Goal: Transaction & Acquisition: Purchase product/service

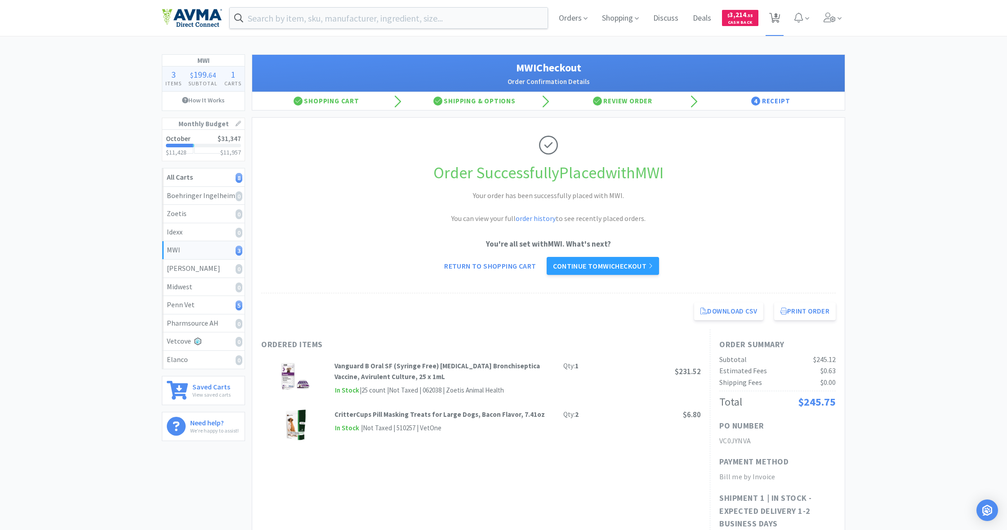
click at [776, 18] on span "8" at bounding box center [775, 15] width 3 height 36
select select "1"
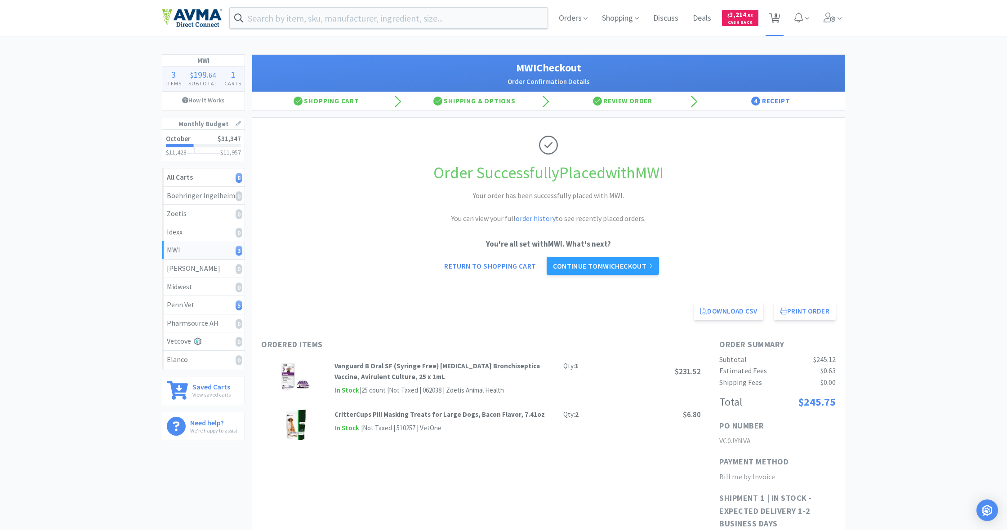
select select "1"
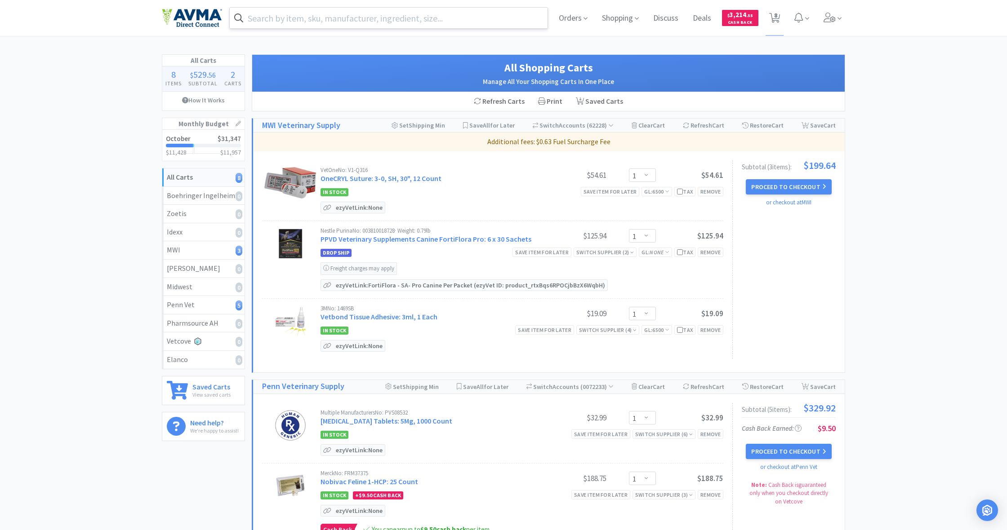
click at [357, 20] on input "text" at bounding box center [389, 18] width 318 height 21
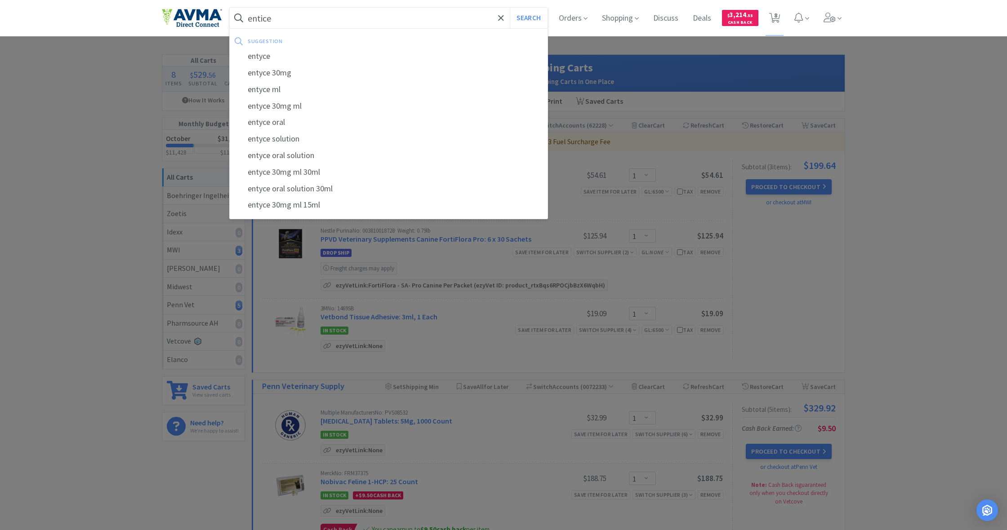
drag, startPoint x: 357, startPoint y: 20, endPoint x: 257, endPoint y: 59, distance: 107.8
click at [256, 59] on div "entyce" at bounding box center [389, 56] width 318 height 17
type input "entyce"
select select "1"
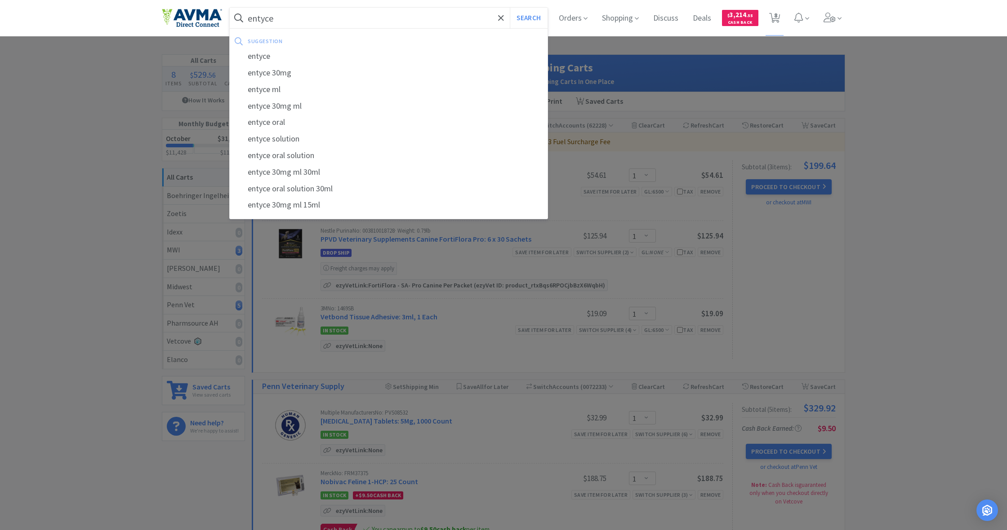
select select "1"
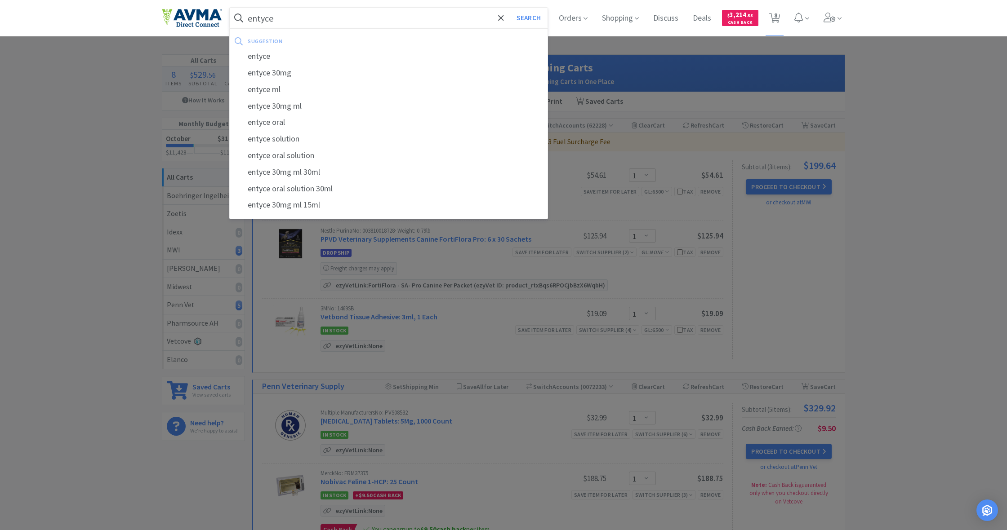
select select "1"
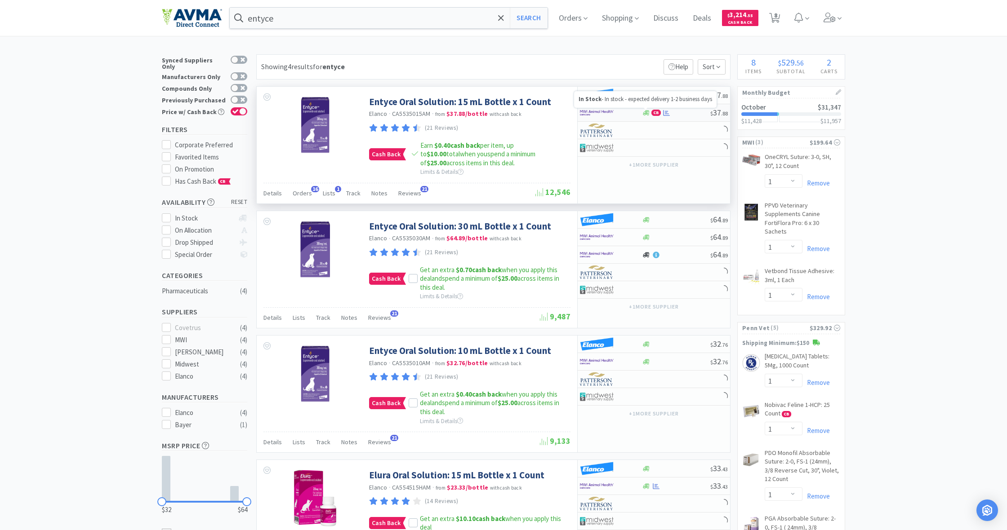
click at [648, 112] on icon at bounding box center [646, 113] width 7 height 7
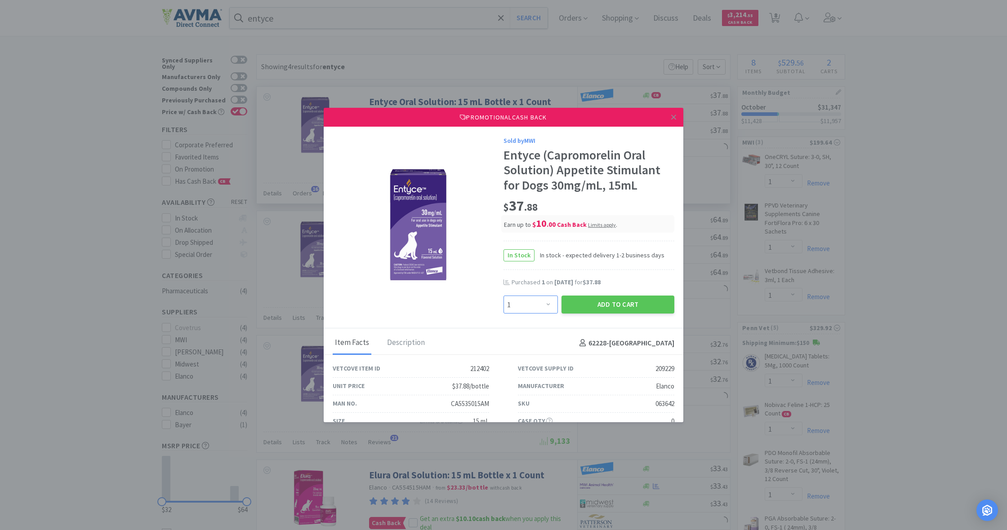
select select "2"
drag, startPoint x: 603, startPoint y: 306, endPoint x: 775, endPoint y: 283, distance: 173.3
click at [603, 306] on button "Add to Cart" at bounding box center [617, 305] width 113 height 18
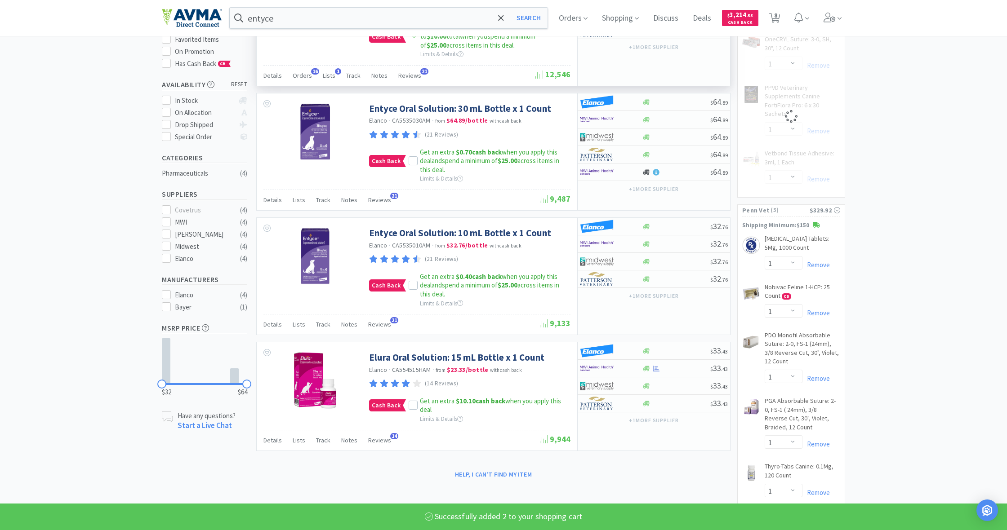
select select "2"
select select "1"
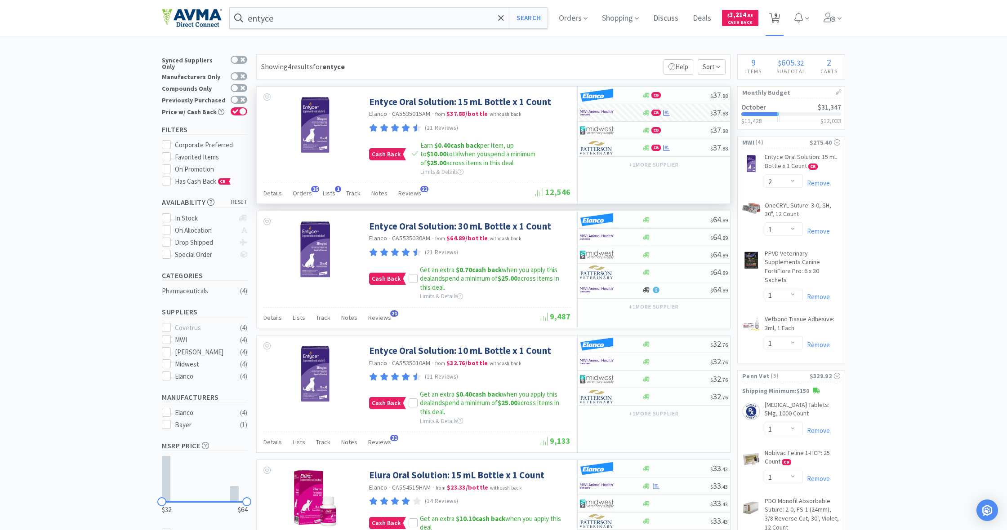
scroll to position [0, 0]
click at [776, 17] on span "9" at bounding box center [775, 15] width 3 height 36
select select "2"
select select "1"
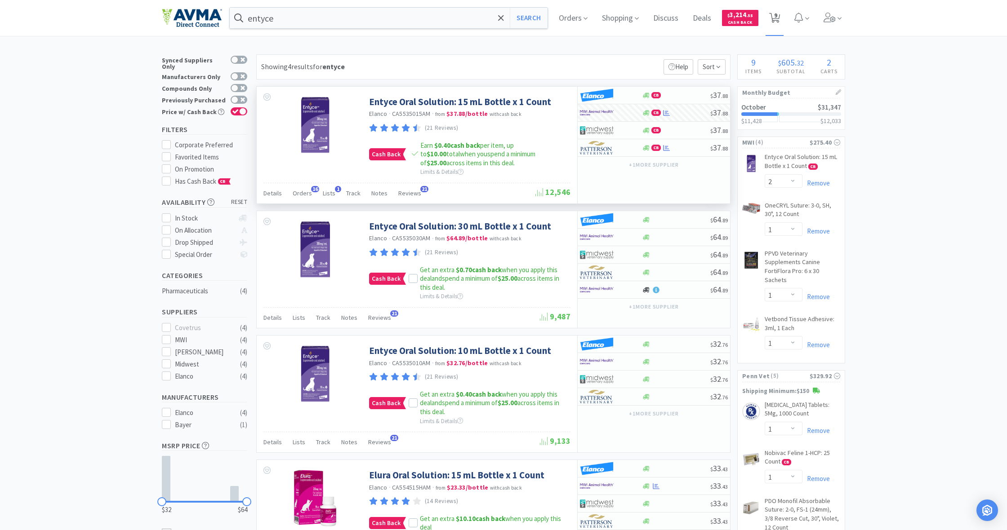
select select "1"
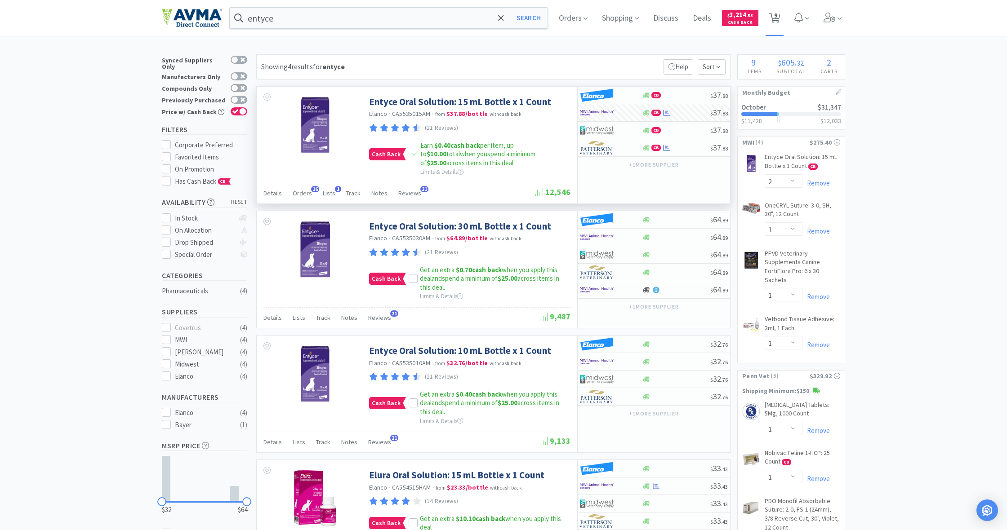
select select "1"
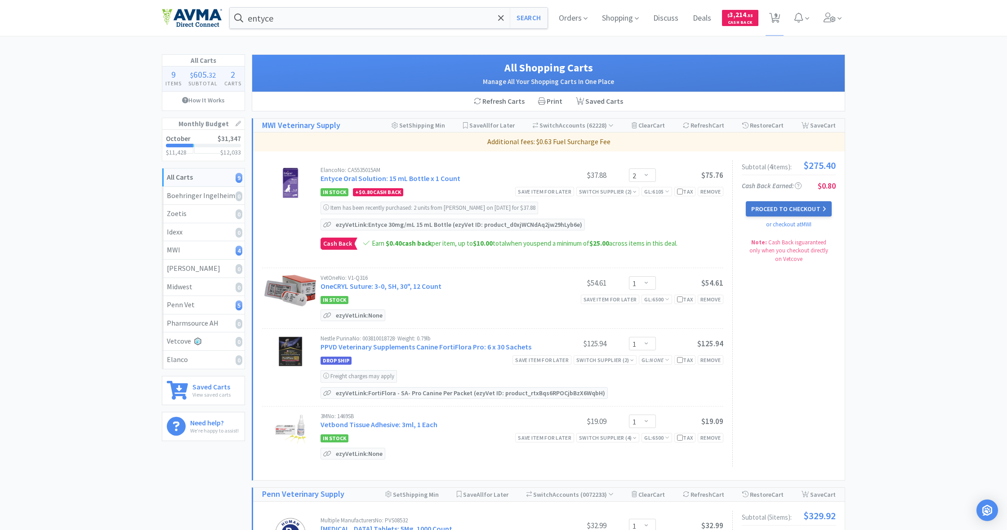
click at [792, 211] on button "Proceed to Checkout" at bounding box center [788, 208] width 85 height 15
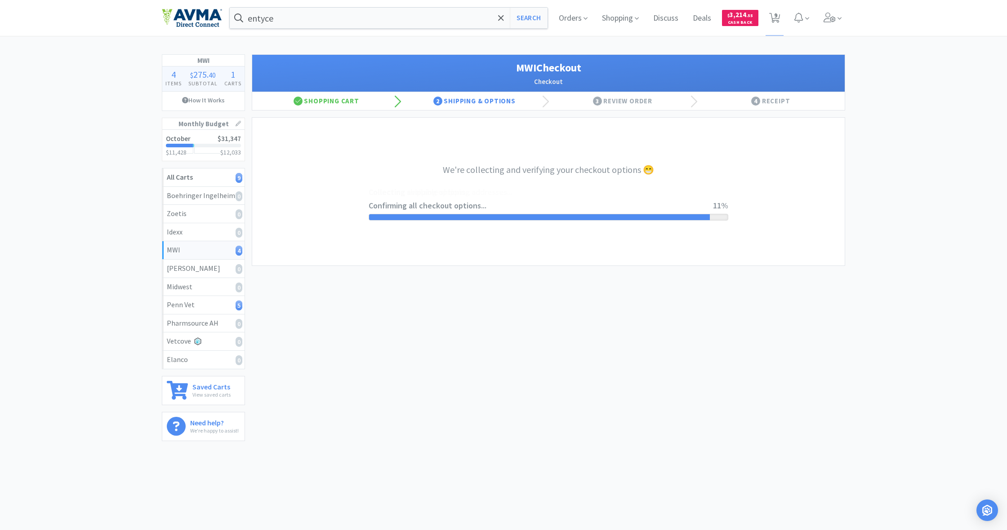
select select "STD_"
select select "FX9"
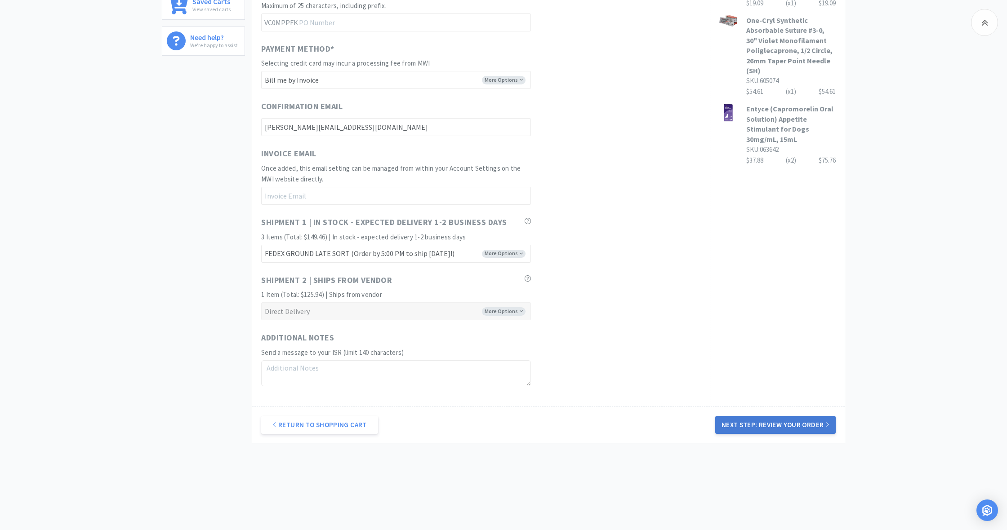
scroll to position [385, 0]
click at [784, 420] on button "Next Step: Review Your Order" at bounding box center [775, 426] width 120 height 18
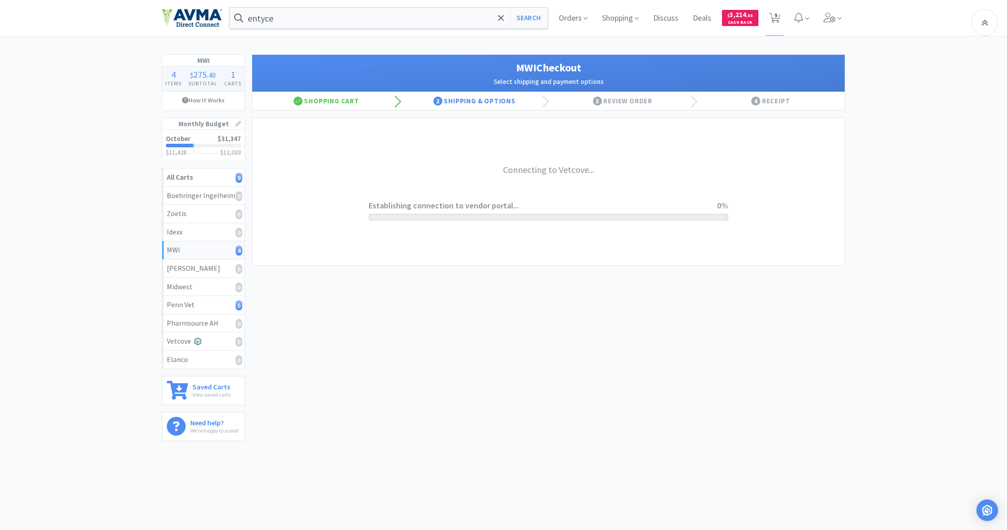
scroll to position [0, 0]
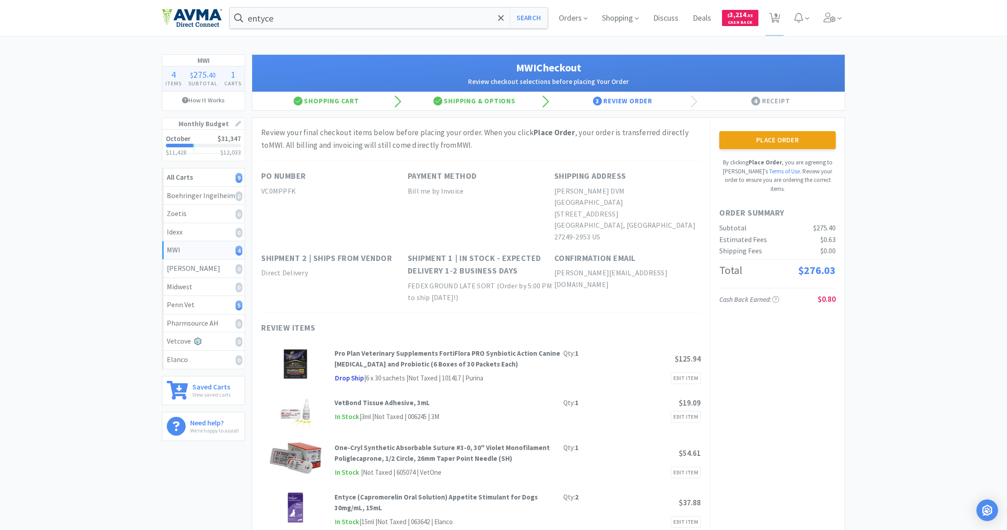
click at [779, 144] on button "Place Order" at bounding box center [777, 140] width 116 height 18
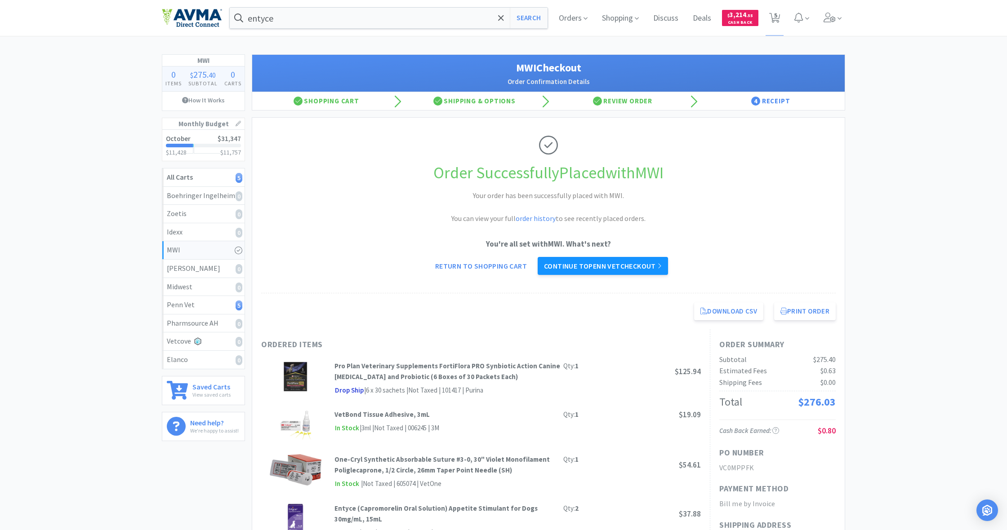
click at [625, 264] on link "Continue to Penn Vet checkout" at bounding box center [603, 266] width 130 height 18
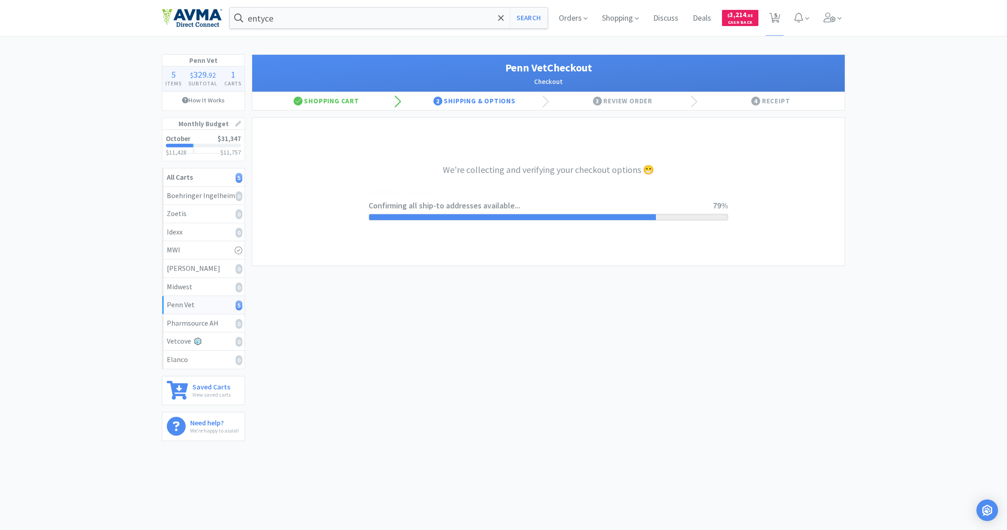
select select "terms"
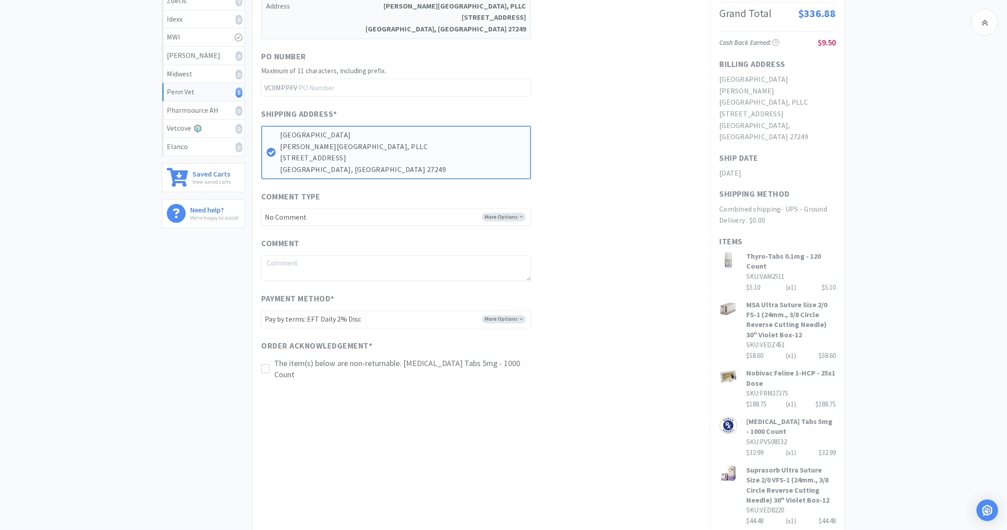
scroll to position [216, 0]
click at [264, 363] on icon at bounding box center [265, 366] width 7 height 7
drag, startPoint x: 774, startPoint y: 514, endPoint x: 776, endPoint y: 519, distance: 5.1
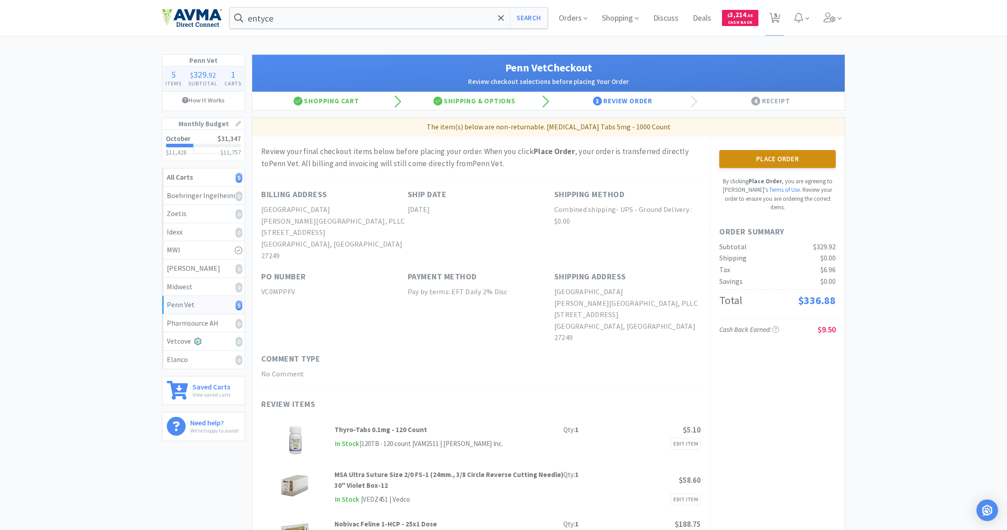
click at [747, 155] on button "Place Order" at bounding box center [777, 159] width 116 height 18
